Goal: Information Seeking & Learning: Understand process/instructions

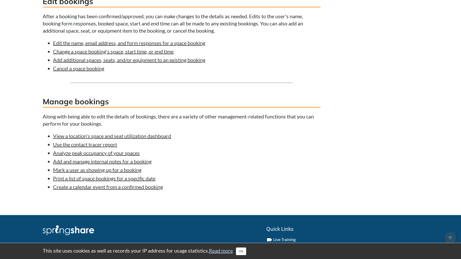
scroll to position [465, 0]
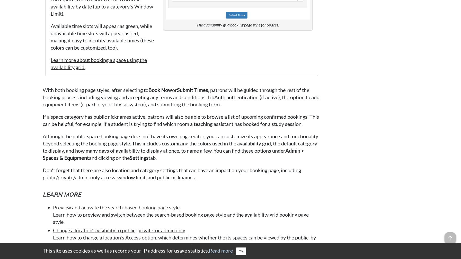
scroll to position [3040, 0]
drag, startPoint x: 62, startPoint y: 205, endPoint x: 229, endPoint y: 207, distance: 167.3
click at [229, 161] on p "Although the public space booking page does not have its own page editor, you c…" at bounding box center [182, 147] width 278 height 29
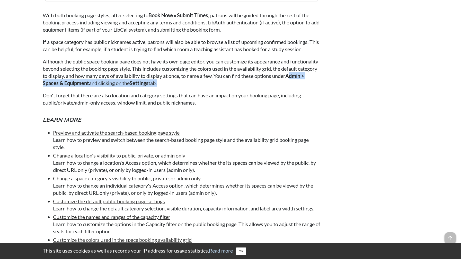
scroll to position [2943, 0]
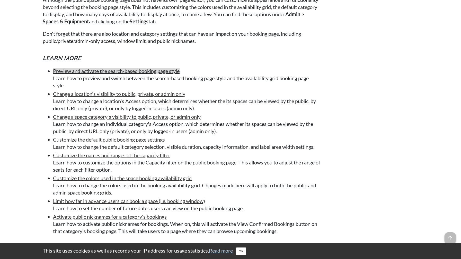
scroll to position [3177, 0]
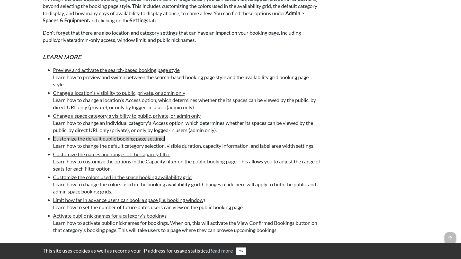
click at [113, 142] on link "Customize the default public booking page settings" at bounding box center [109, 139] width 112 height 6
